Goal: Task Accomplishment & Management: Manage account settings

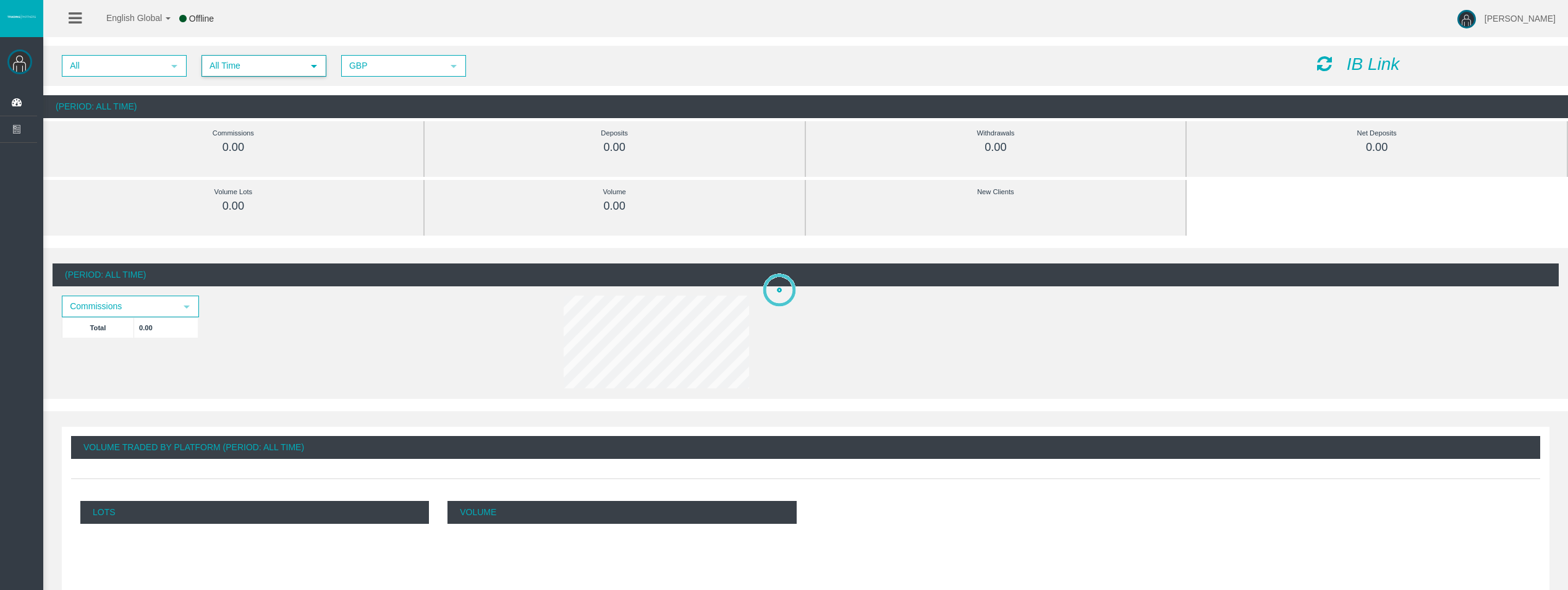
click at [262, 66] on span "All Time" at bounding box center [252, 66] width 100 height 19
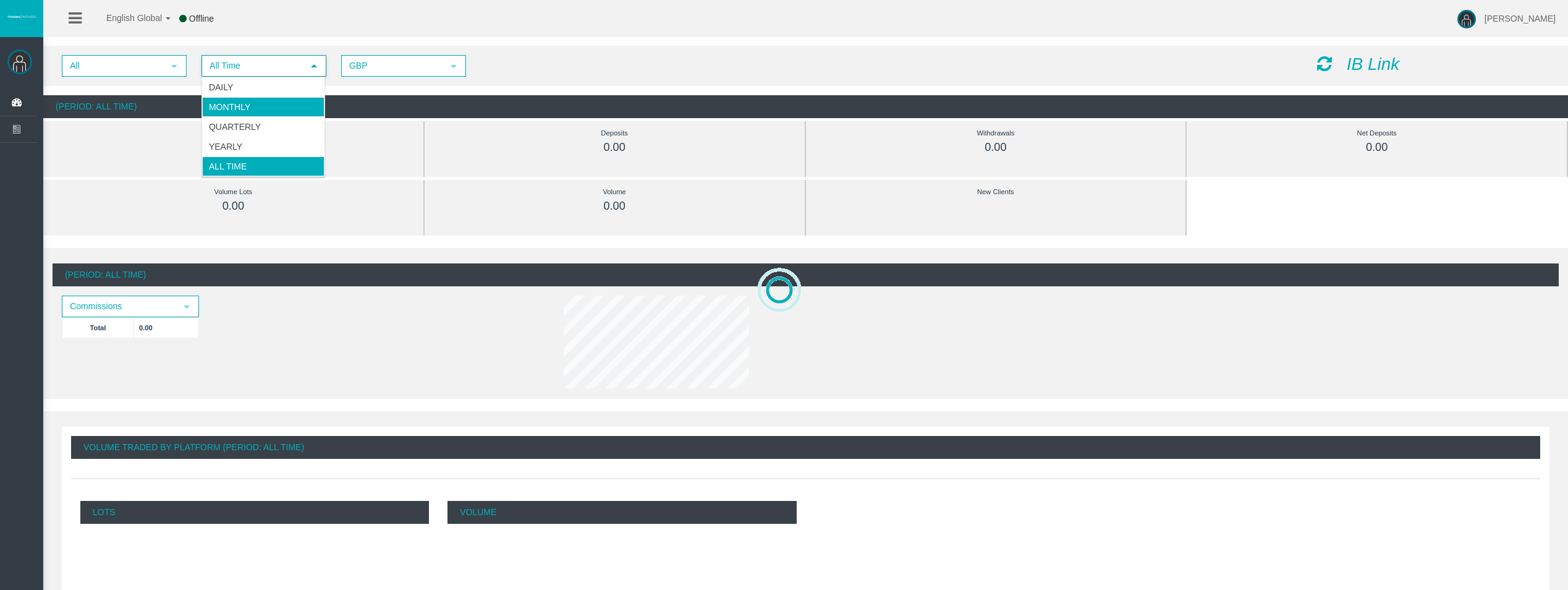
click at [256, 83] on li "Daily" at bounding box center [263, 87] width 122 height 20
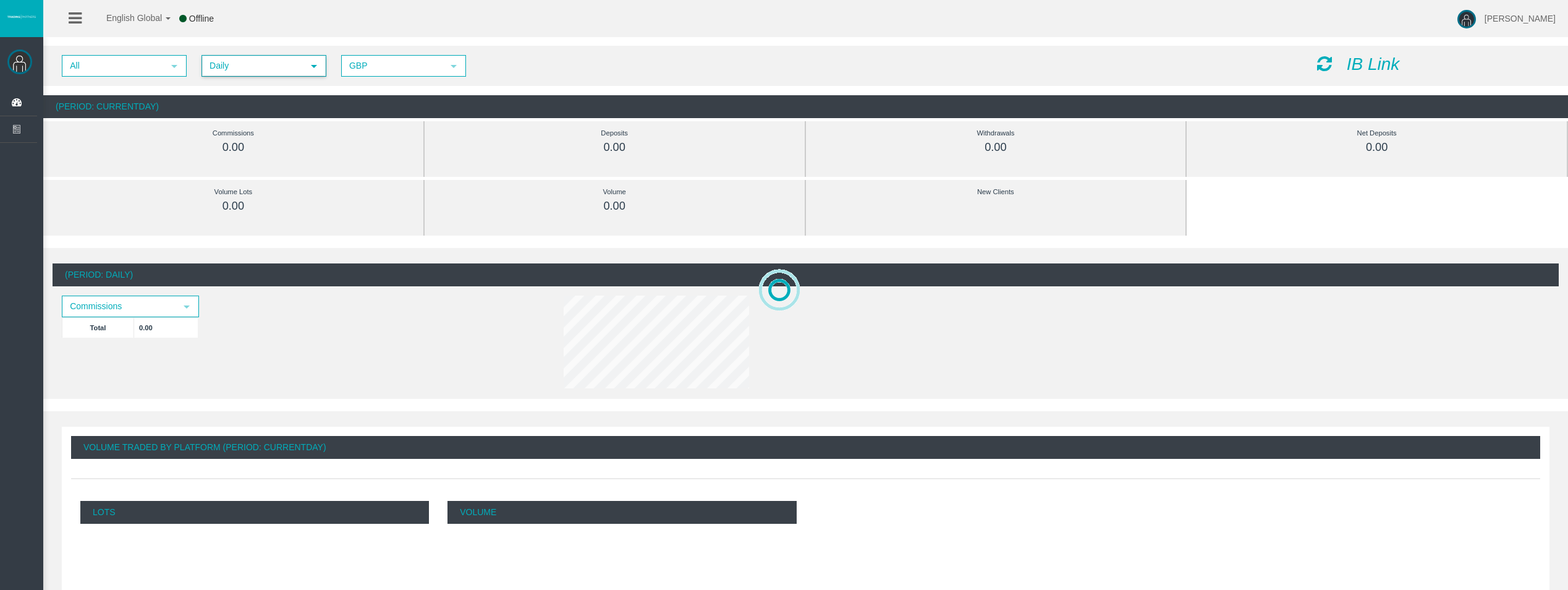
click at [1329, 61] on icon at bounding box center [1325, 64] width 15 height 17
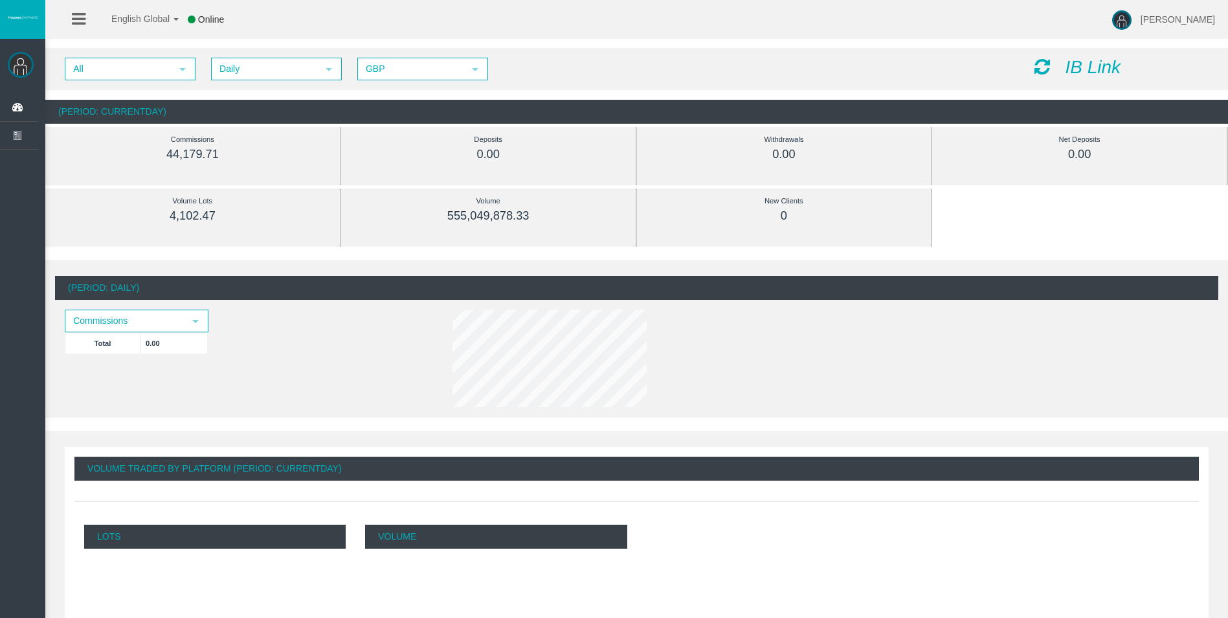
click at [1046, 69] on icon at bounding box center [1043, 67] width 16 height 18
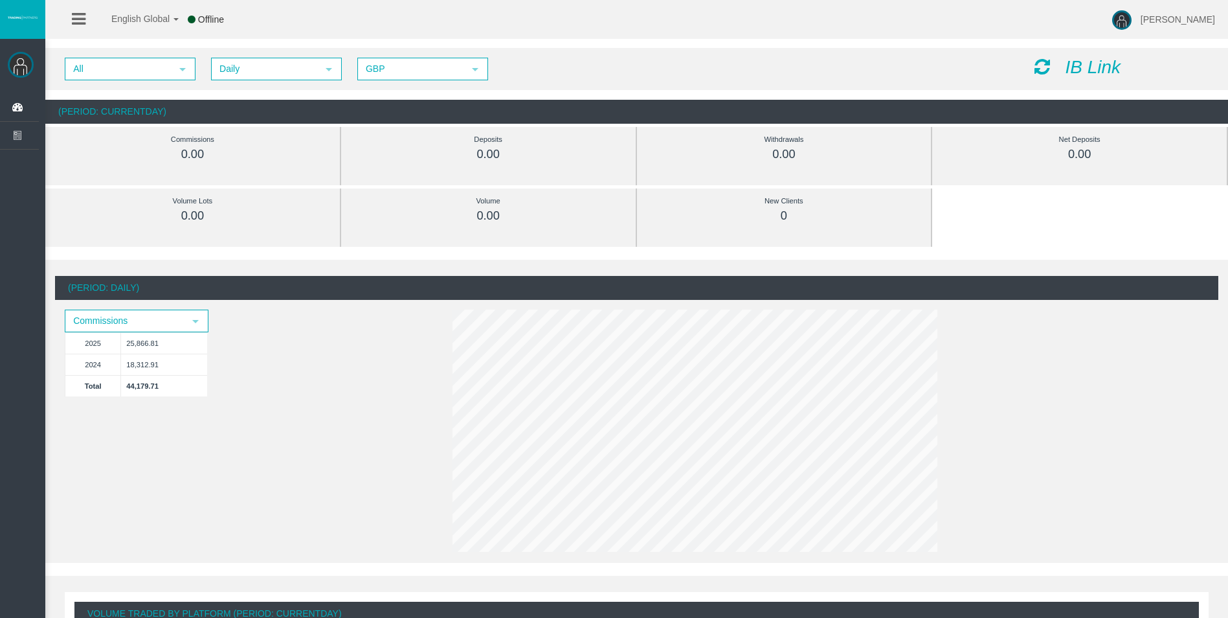
click at [1039, 68] on icon at bounding box center [1043, 67] width 16 height 18
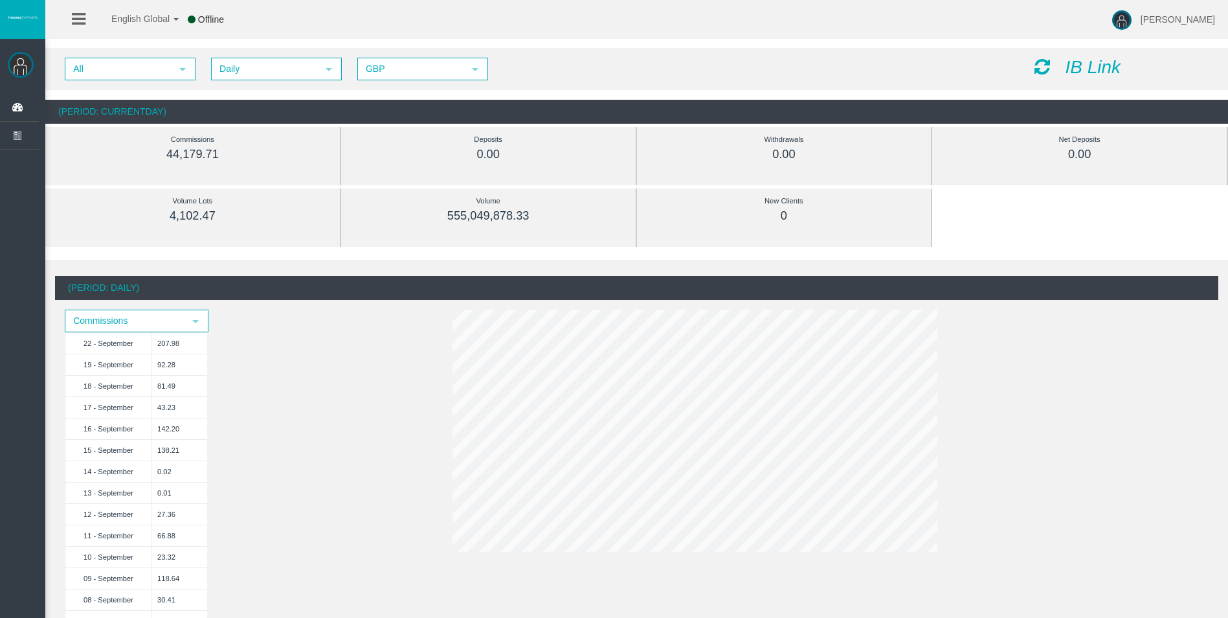
click at [1036, 73] on icon at bounding box center [1043, 67] width 16 height 18
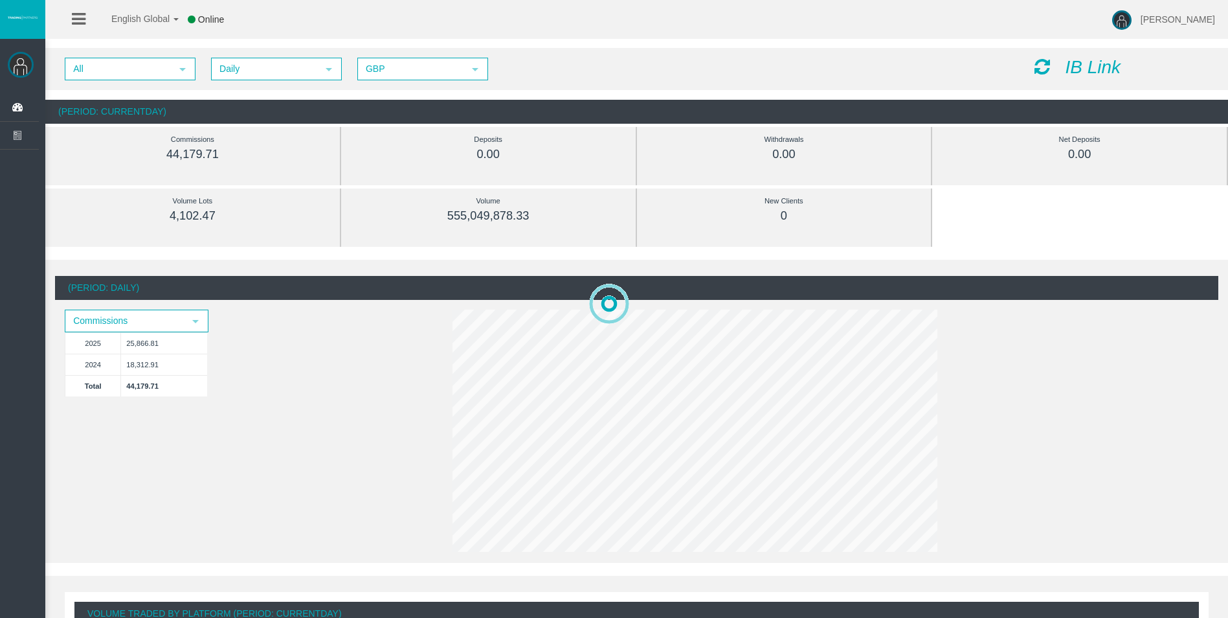
click at [1035, 73] on icon at bounding box center [1043, 67] width 16 height 18
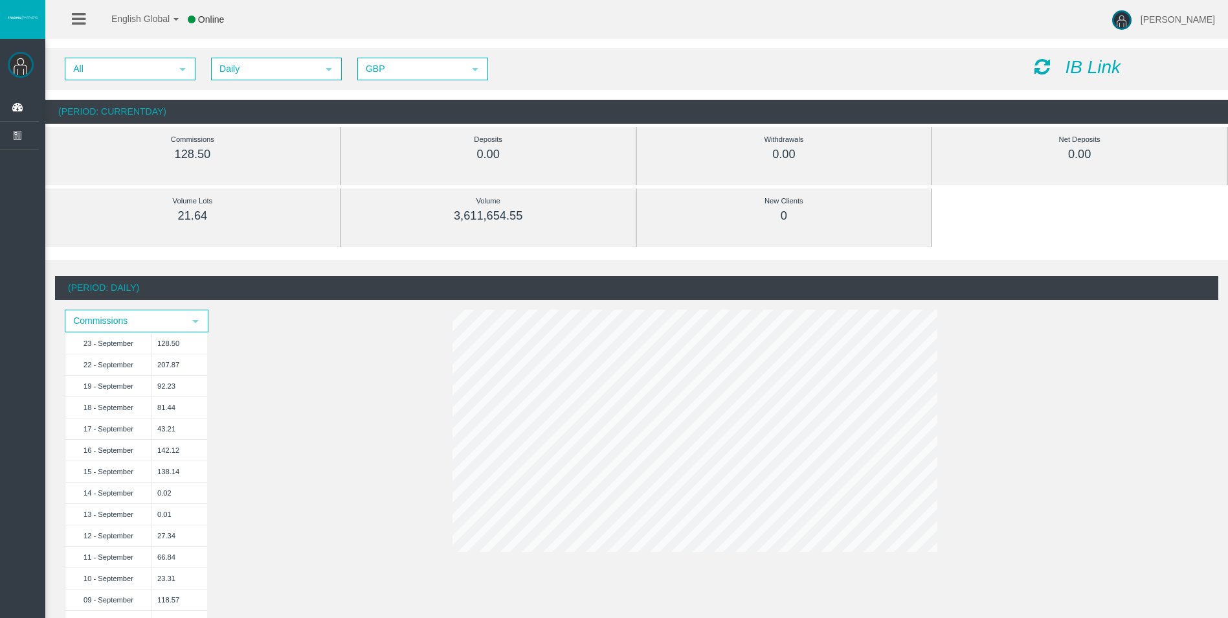
click at [1047, 59] on icon at bounding box center [1043, 67] width 16 height 18
